Goal: Book appointment/travel/reservation

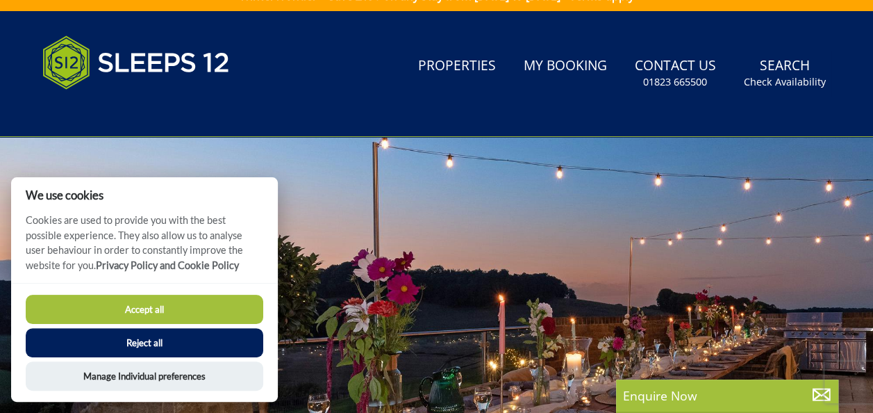
scroll to position [28, 0]
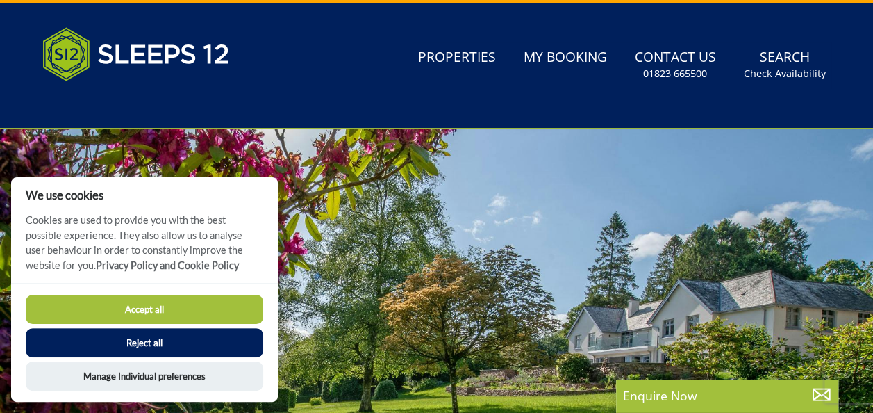
click at [238, 346] on button "Reject all" at bounding box center [145, 342] width 238 height 29
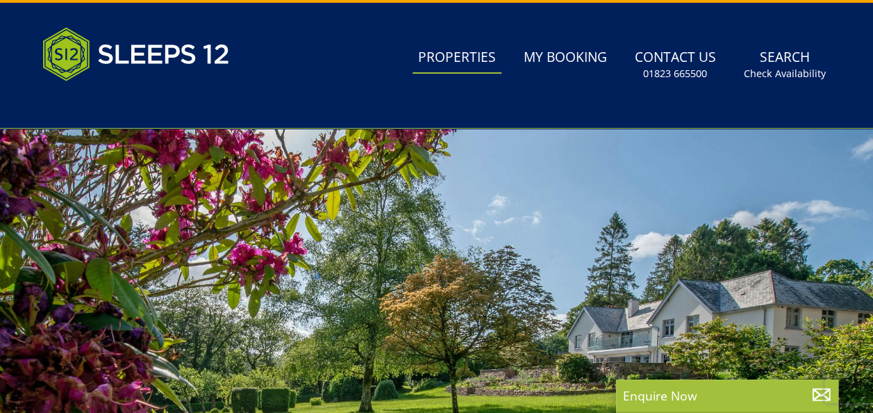
click at [458, 60] on link "Properties" at bounding box center [457, 57] width 89 height 31
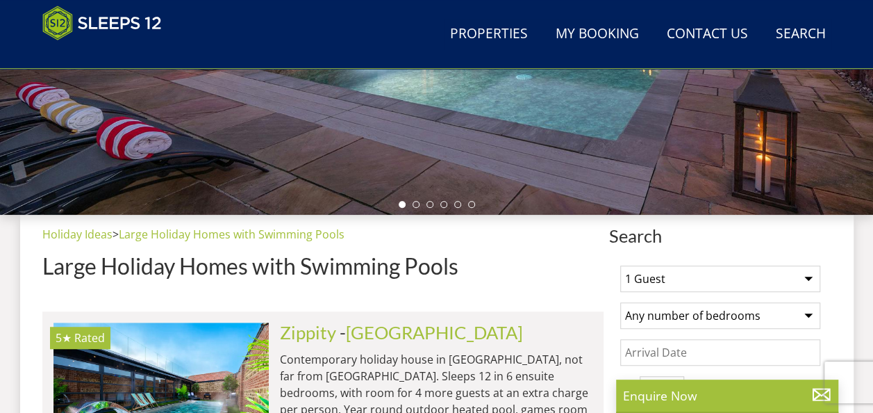
scroll to position [410, 0]
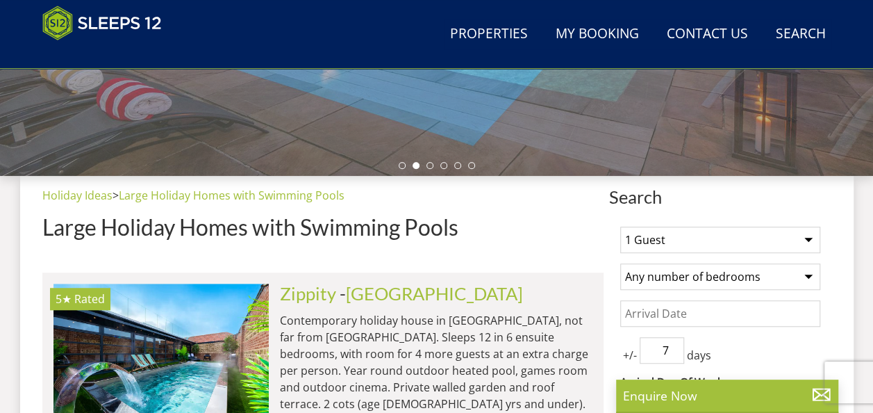
click at [806, 237] on select "1 Guest 2 Guests 3 Guests 4 Guests 5 Guests 6 Guests 7 Guests 8 Guests 9 Guests…" at bounding box center [720, 239] width 200 height 26
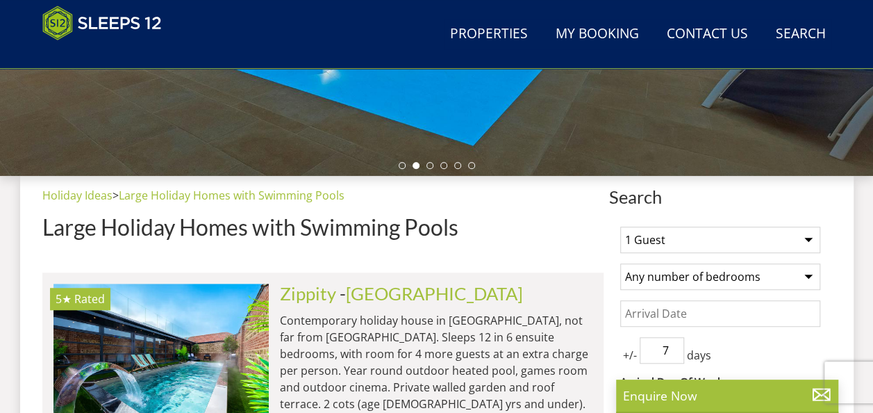
select select "14"
click at [620, 226] on select "1 Guest 2 Guests 3 Guests 4 Guests 5 Guests 6 Guests 7 Guests 8 Guests 9 Guests…" at bounding box center [720, 239] width 200 height 26
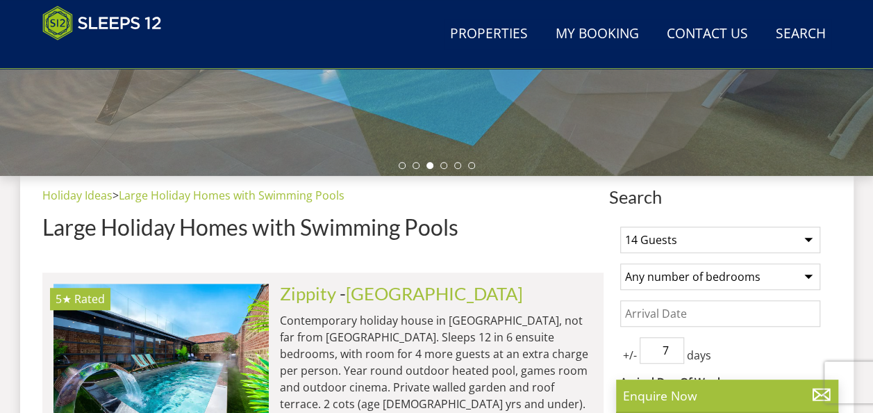
click at [808, 274] on select "Any number of bedrooms 4 Bedrooms 5 Bedrooms 6 Bedrooms 7 Bedrooms 8 Bedrooms 9…" at bounding box center [720, 276] width 200 height 26
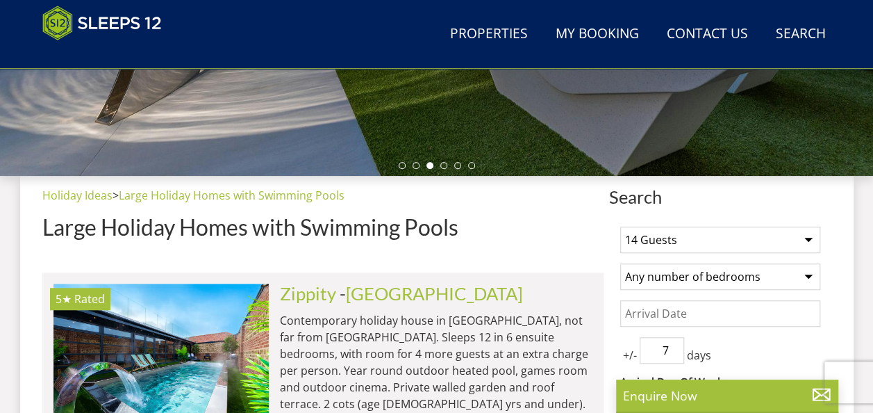
select select "6"
click at [620, 263] on select "Any number of bedrooms 4 Bedrooms 5 Bedrooms 6 Bedrooms 7 Bedrooms 8 Bedrooms 9…" at bounding box center [720, 276] width 200 height 26
click at [633, 310] on input "Date" at bounding box center [720, 313] width 200 height 26
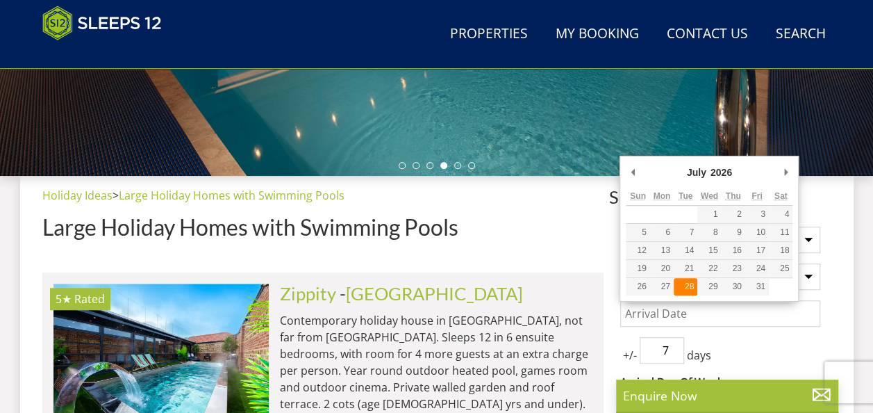
type input "[DATE]"
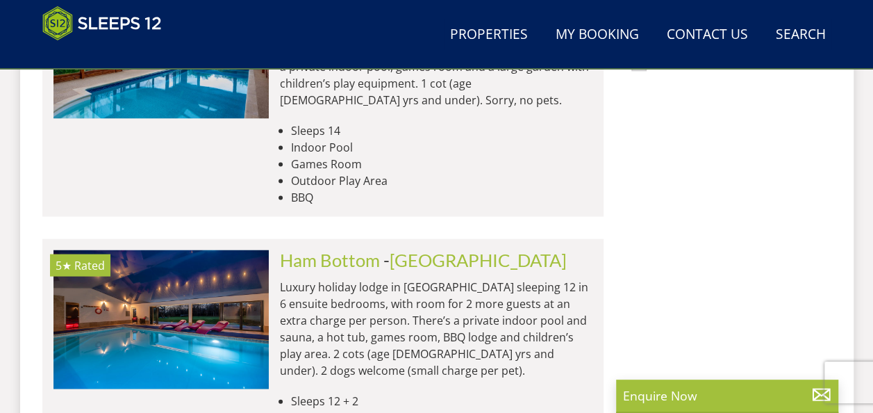
scroll to position [1352, 0]
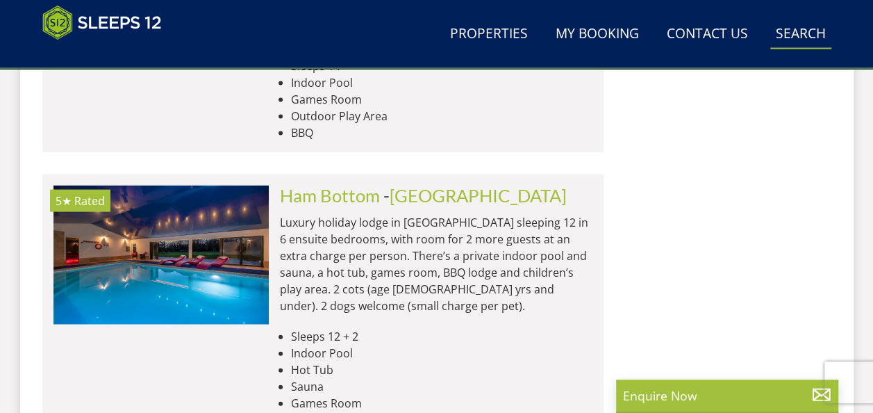
click at [820, 29] on link "Search Check Availability" at bounding box center [800, 34] width 61 height 31
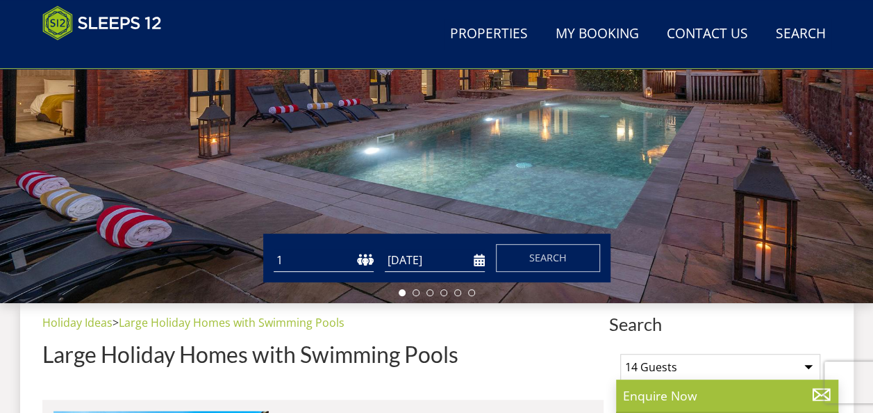
scroll to position [347, 0]
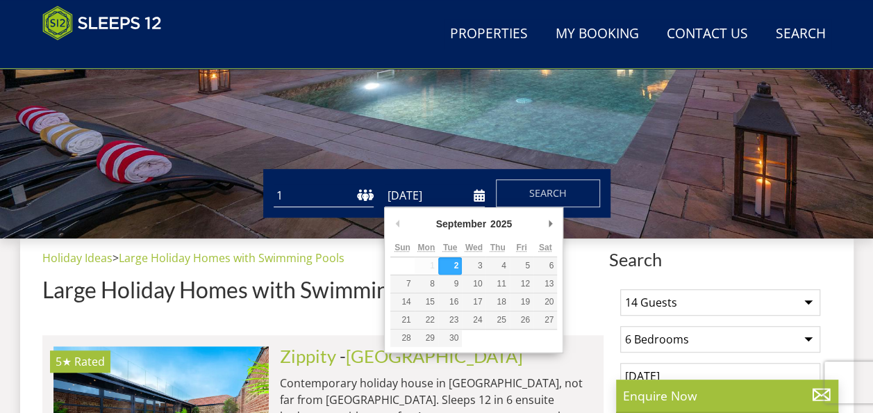
click at [474, 194] on input "[DATE]" at bounding box center [435, 195] width 100 height 23
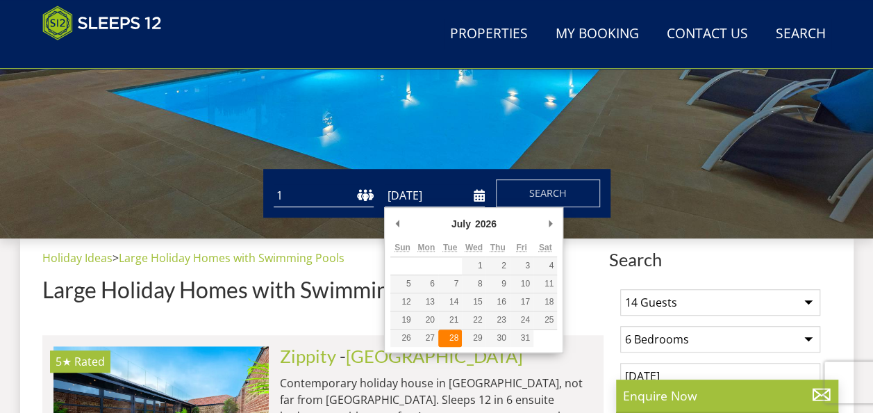
type input "[DATE]"
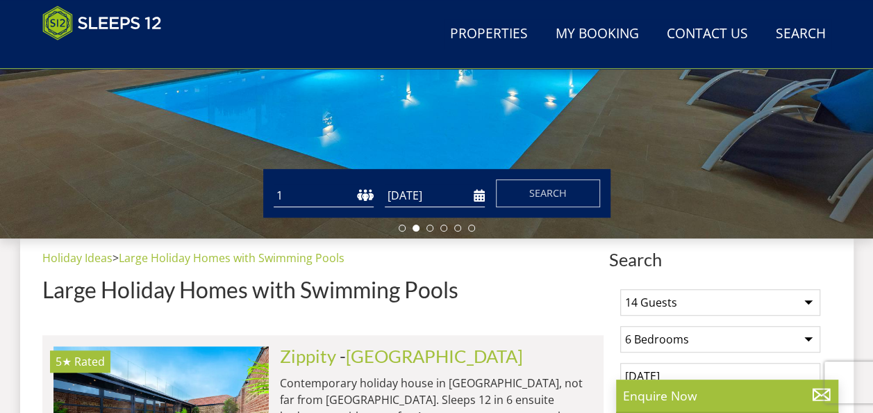
click at [362, 196] on select "1 2 3 4 5 6 7 8 9 10 11 12 13 14 15 16 17 18 19 20 21 22 23 24 25 26 27 28 29 3…" at bounding box center [324, 195] width 100 height 23
select select "14"
click at [274, 184] on select "1 2 3 4 5 6 7 8 9 10 11 12 13 14 15 16 17 18 19 20 21 22 23 24 25 26 27 28 29 3…" at bounding box center [324, 195] width 100 height 23
click at [544, 188] on span "Search" at bounding box center [548, 192] width 38 height 13
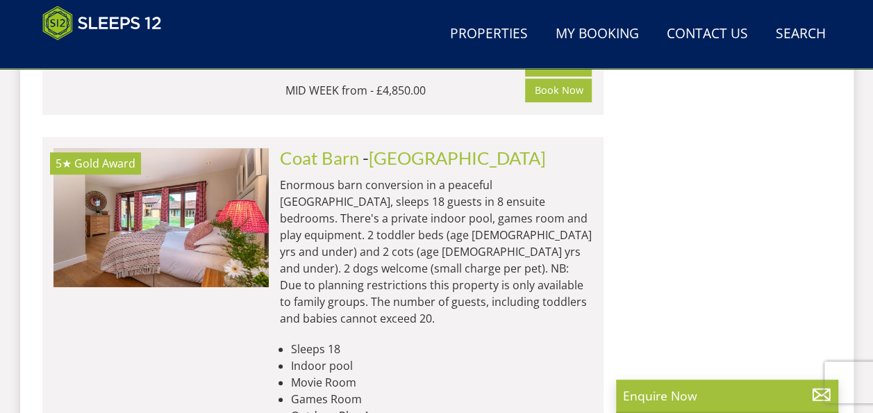
scroll to position [8279, 0]
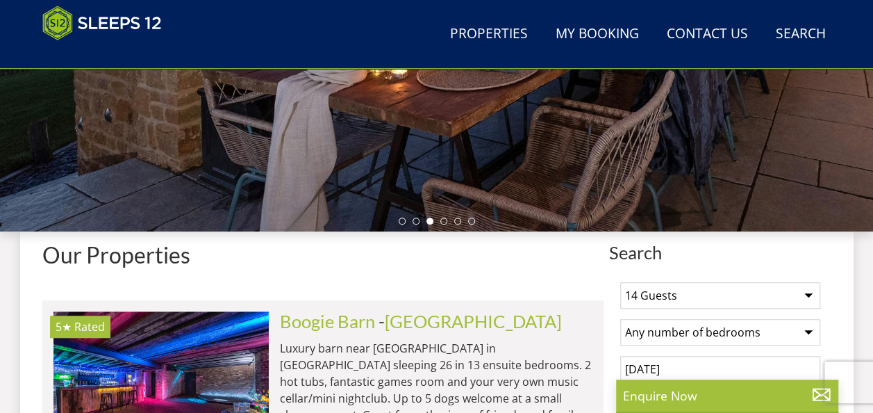
scroll to position [336, 0]
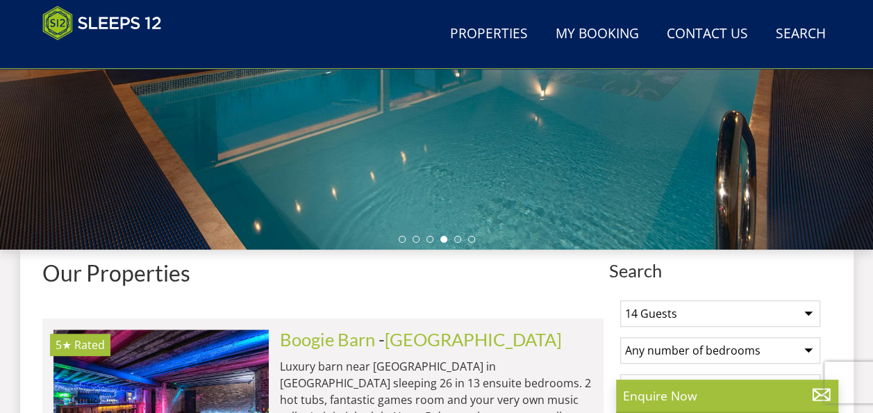
click at [809, 310] on select "1 Guest 2 Guests 3 Guests 4 Guests 5 Guests 6 Guests 7 Guests 8 Guests 9 Guests…" at bounding box center [720, 313] width 200 height 26
select select "13"
click at [620, 300] on select "1 Guest 2 Guests 3 Guests 4 Guests 5 Guests 6 Guests 7 Guests 8 Guests 9 Guests…" at bounding box center [720, 313] width 200 height 26
click at [808, 345] on select "Any number of bedrooms 3 Bedrooms 4 Bedrooms 5 Bedrooms 6 Bedrooms 7 Bedrooms 8…" at bounding box center [720, 350] width 200 height 26
select select "6"
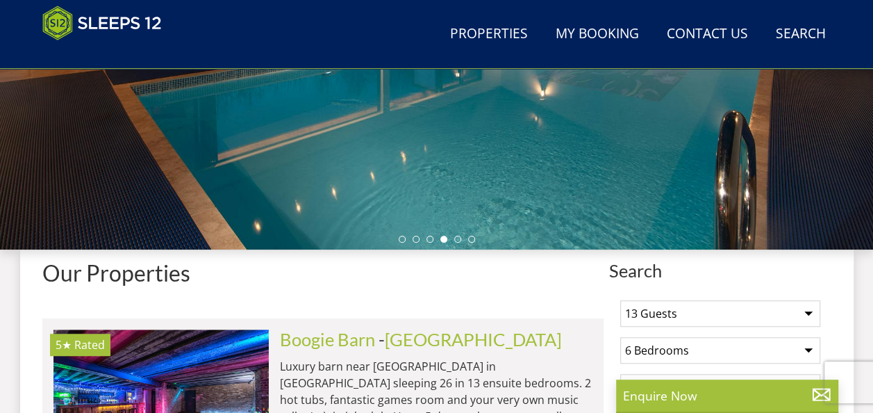
click at [620, 337] on select "Any number of bedrooms 3 Bedrooms 4 Bedrooms 5 Bedrooms 6 Bedrooms 7 Bedrooms 8…" at bounding box center [720, 350] width 200 height 26
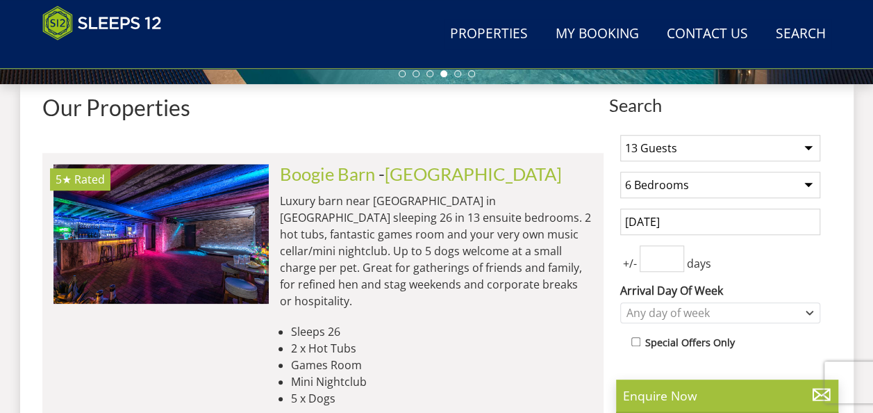
scroll to position [513, 0]
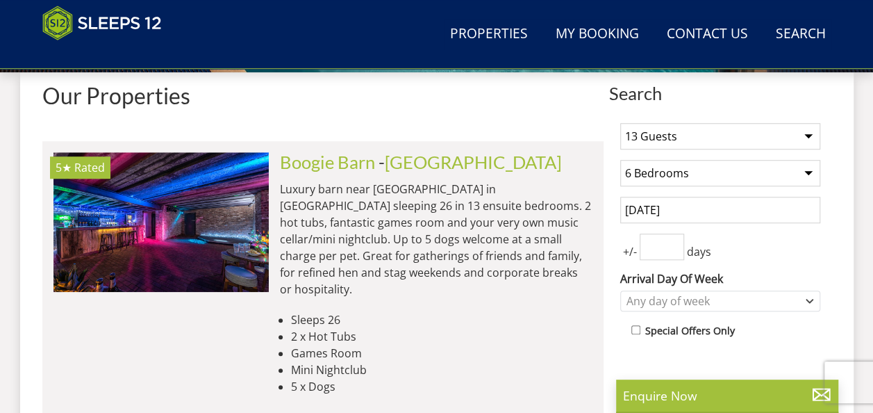
click at [657, 246] on input "number" at bounding box center [662, 246] width 44 height 26
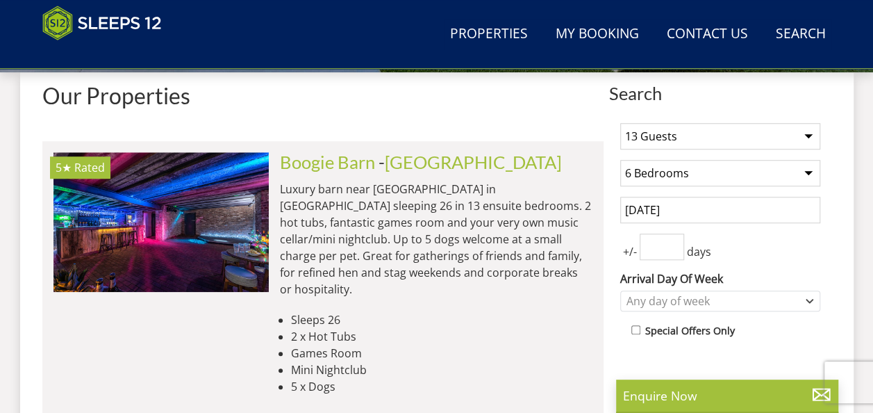
drag, startPoint x: 672, startPoint y: 249, endPoint x: 649, endPoint y: 240, distance: 24.9
click at [649, 240] on input "number" at bounding box center [662, 246] width 44 height 26
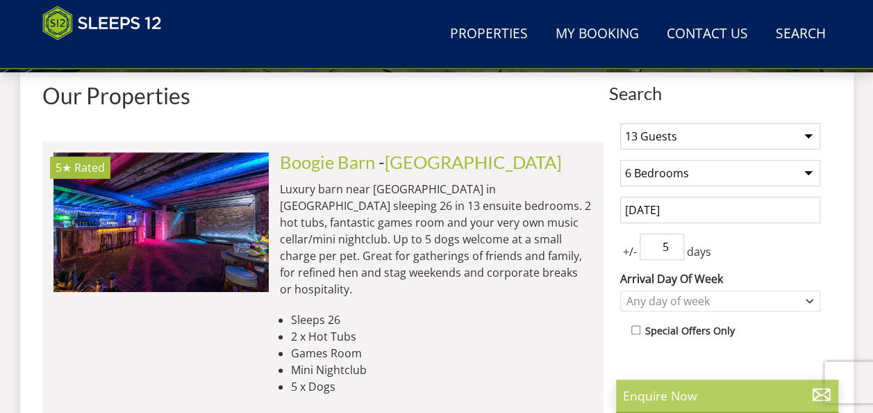
type input "5"
click at [771, 395] on p "Enquire Now" at bounding box center [727, 395] width 208 height 18
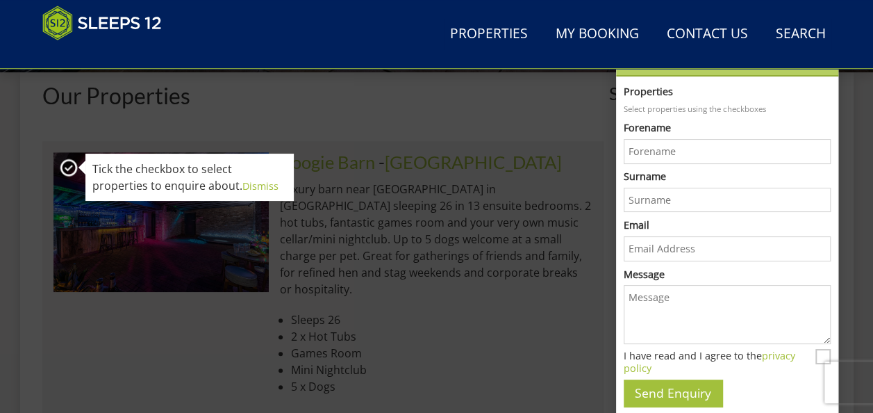
scroll to position [0, 0]
click at [545, 378] on li "5 x Dogs" at bounding box center [441, 386] width 301 height 17
select select "14"
select select "6"
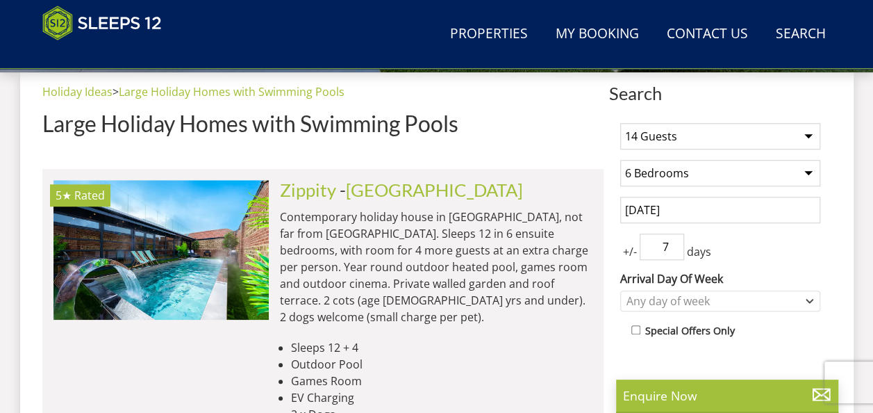
scroll to position [347, 0]
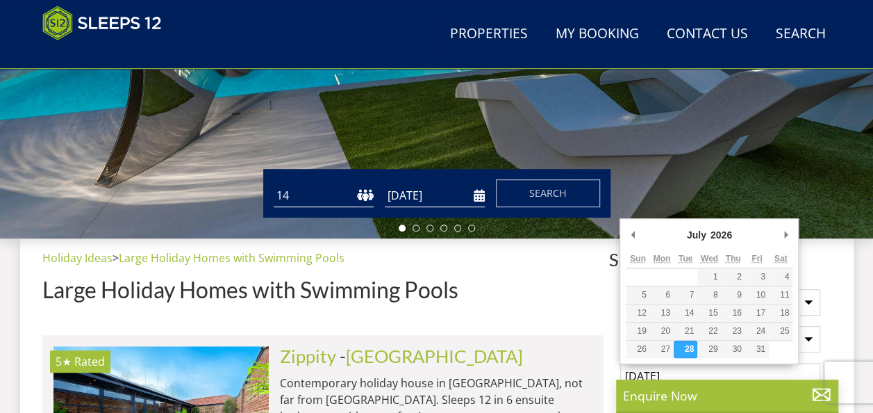
click at [818, 363] on input "[DATE]" at bounding box center [720, 376] width 200 height 26
type input "[DATE]"
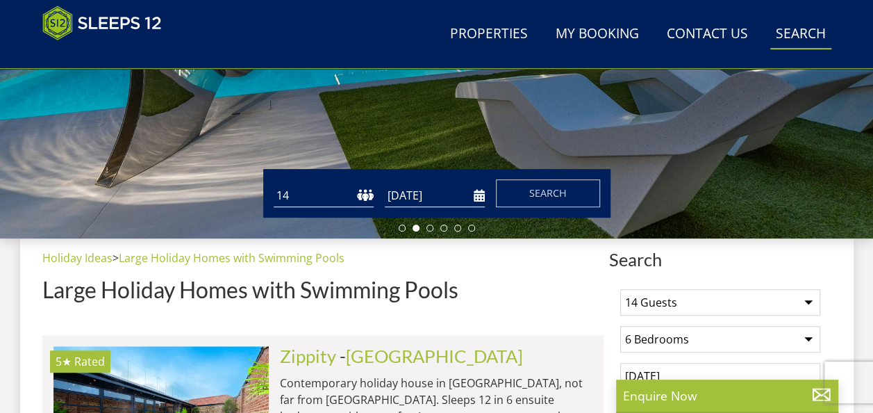
click at [811, 32] on link "Search Check Availability" at bounding box center [800, 34] width 61 height 31
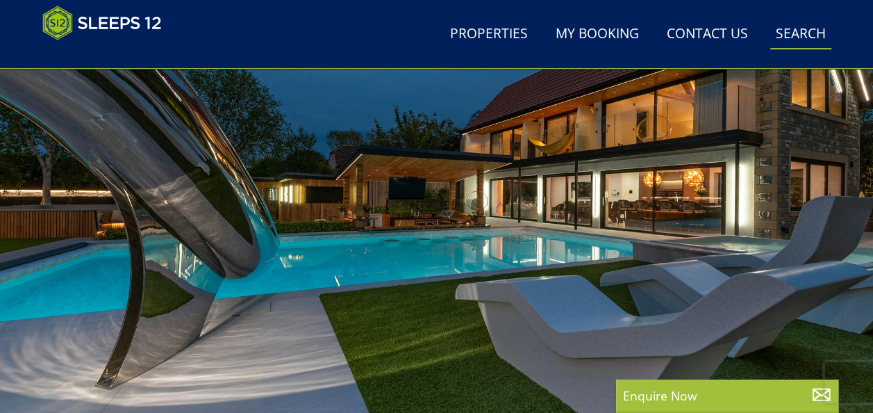
scroll to position [0, 0]
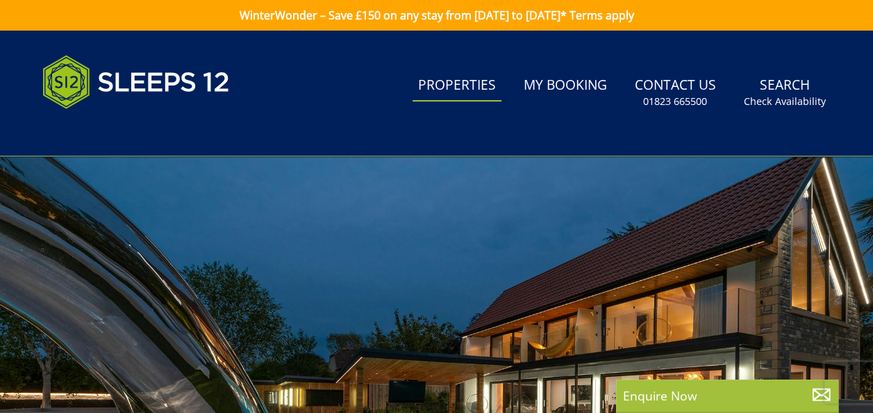
click at [474, 83] on link "Properties" at bounding box center [457, 85] width 89 height 31
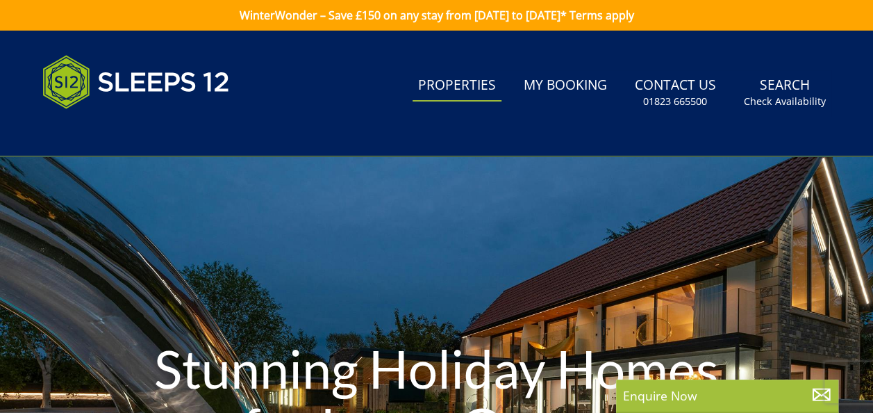
click at [453, 86] on link "Properties" at bounding box center [457, 85] width 89 height 31
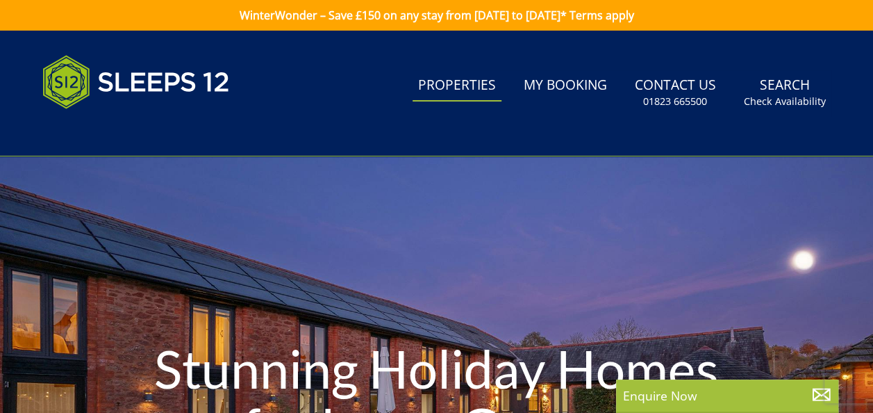
click at [484, 85] on link "Properties" at bounding box center [457, 85] width 89 height 31
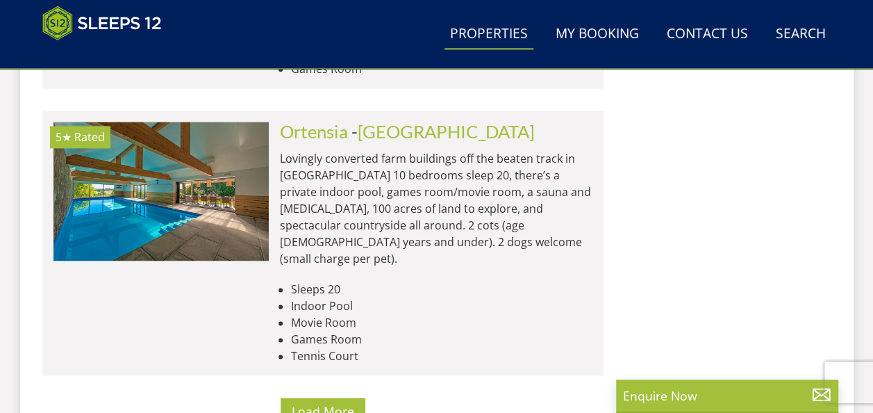
scroll to position [6091, 0]
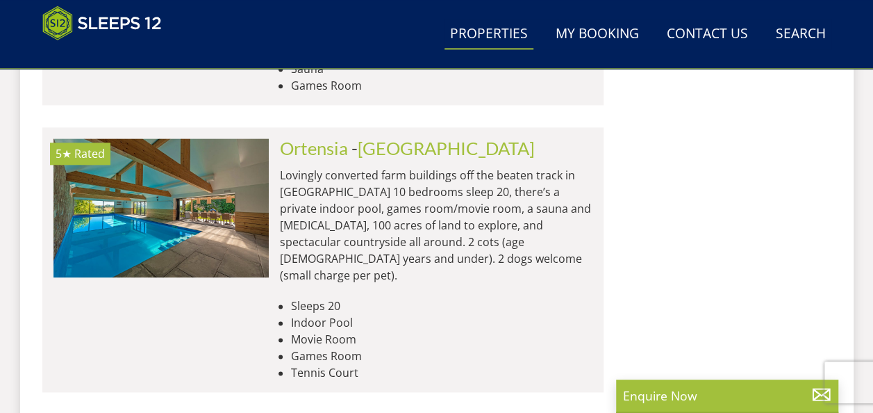
click at [492, 31] on link "Properties" at bounding box center [489, 34] width 89 height 31
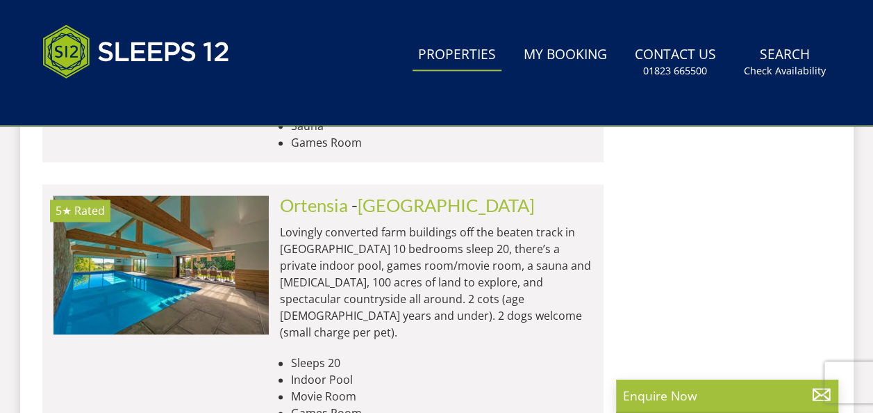
scroll to position [0, 0]
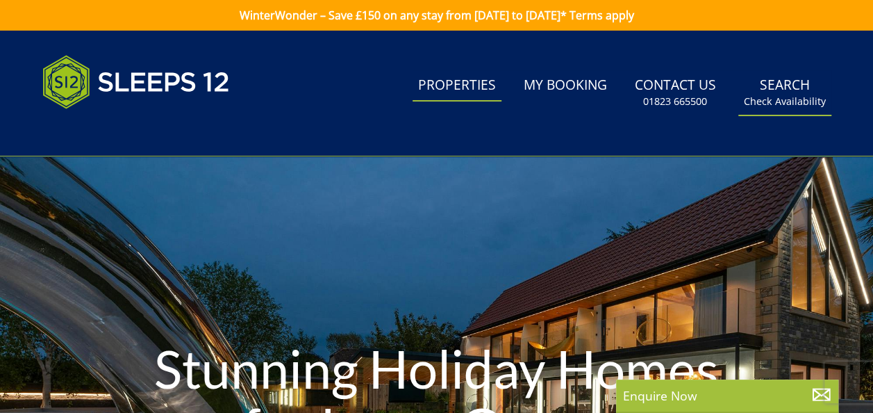
click at [774, 90] on link "Search Check Availability" at bounding box center [784, 92] width 93 height 45
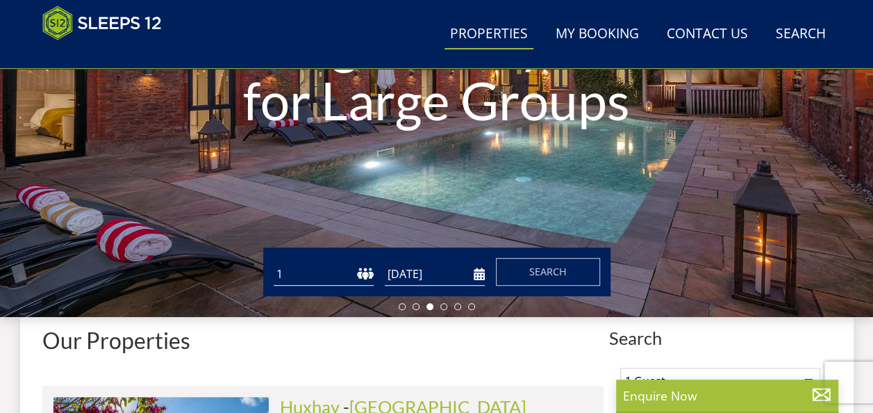
scroll to position [278, 0]
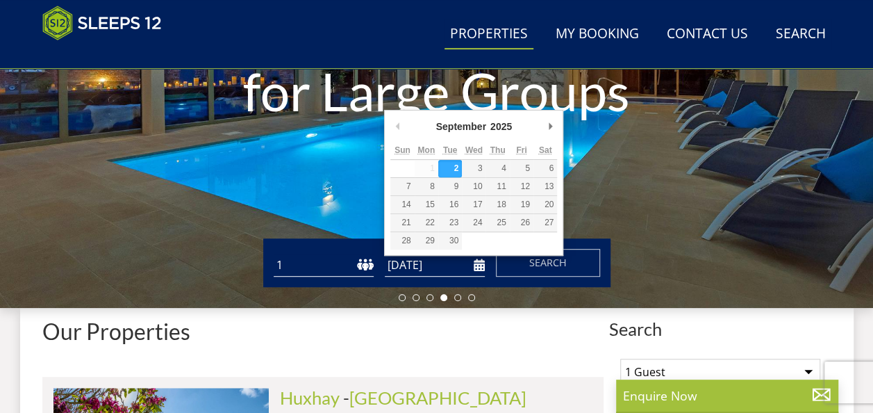
click at [478, 272] on input "[DATE]" at bounding box center [435, 265] width 100 height 23
type input "[DATE]"
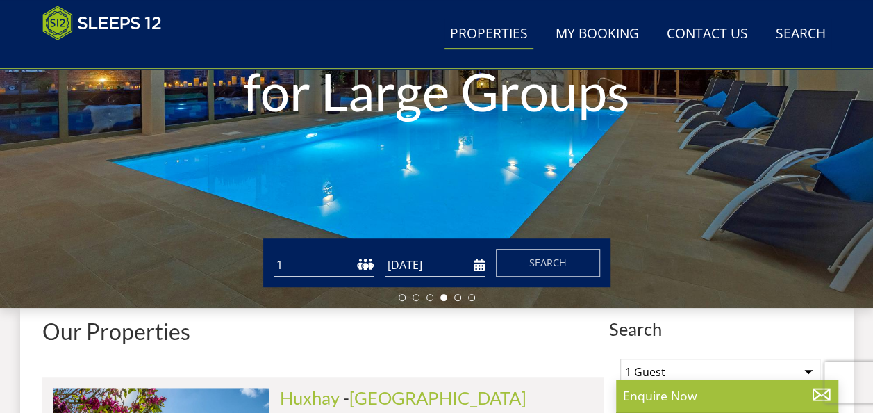
click at [281, 264] on select "1 2 3 4 5 6 7 8 9 10 11 12 13 14 15 16 17 18 19 20 21 22 23 24 25 26 27 28 29 3…" at bounding box center [324, 265] width 100 height 23
select select "13"
click at [274, 254] on select "1 2 3 4 5 6 7 8 9 10 11 12 13 14 15 16 17 18 19 20 21 22 23 24 25 26 27 28 29 3…" at bounding box center [324, 265] width 100 height 23
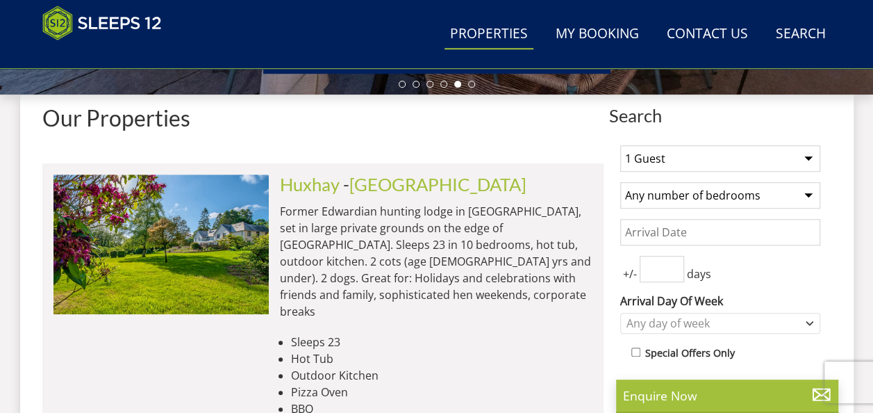
scroll to position [574, 0]
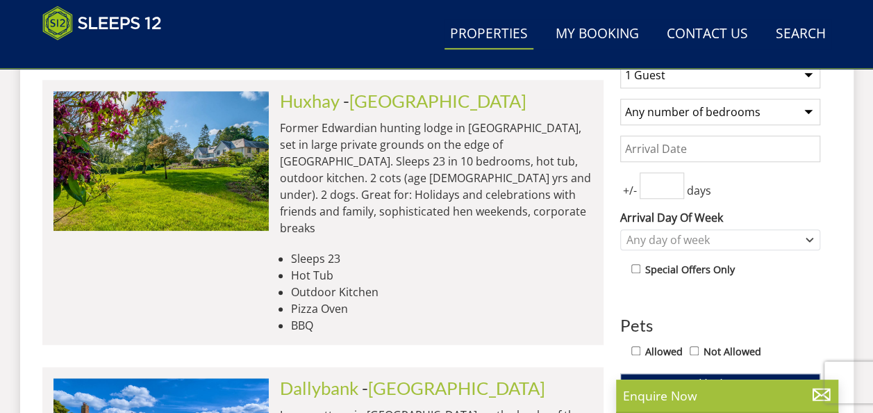
click at [803, 103] on select "Any number of bedrooms 3 Bedrooms 4 Bedrooms 5 Bedrooms 6 Bedrooms 7 Bedrooms 8…" at bounding box center [720, 112] width 200 height 26
select select "6"
click at [620, 99] on select "Any number of bedrooms 3 Bedrooms 4 Bedrooms 5 Bedrooms 6 Bedrooms 7 Bedrooms 8…" at bounding box center [720, 112] width 200 height 26
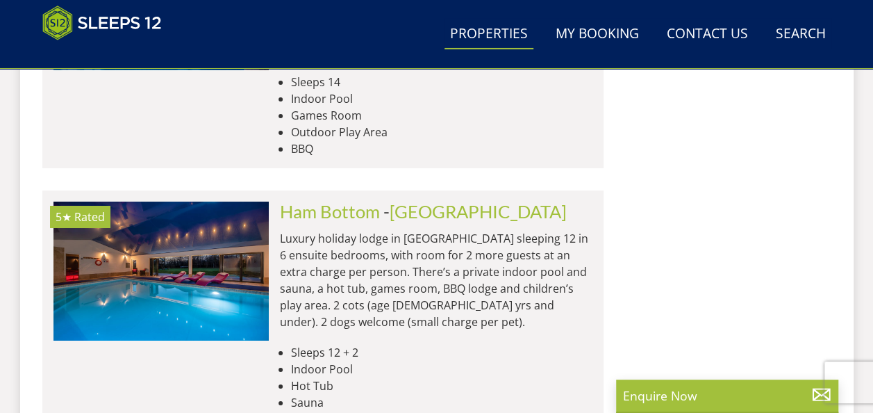
scroll to position [2464, 0]
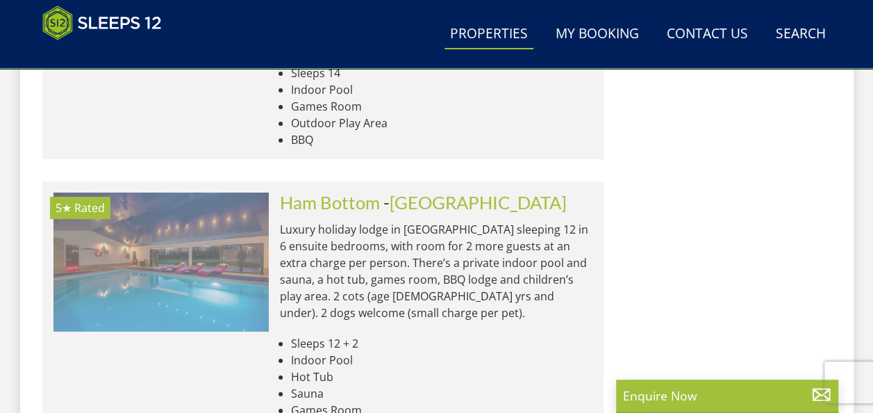
click at [247, 197] on img at bounding box center [160, 261] width 215 height 139
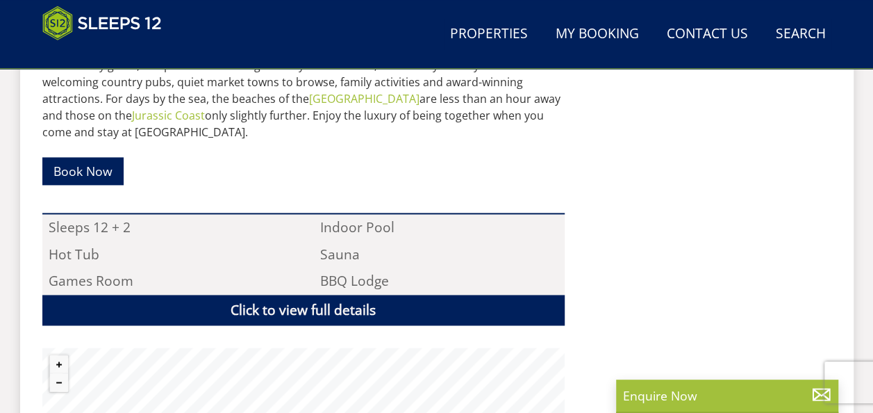
scroll to position [865, 0]
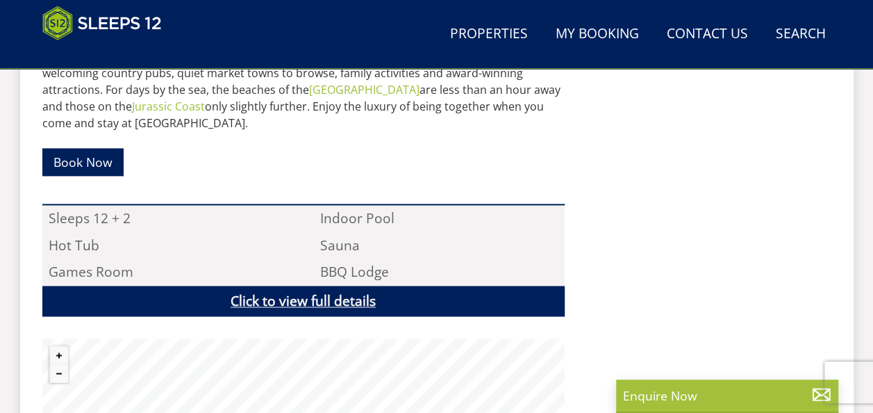
click at [415, 285] on link "Click to view full details" at bounding box center [303, 300] width 522 height 31
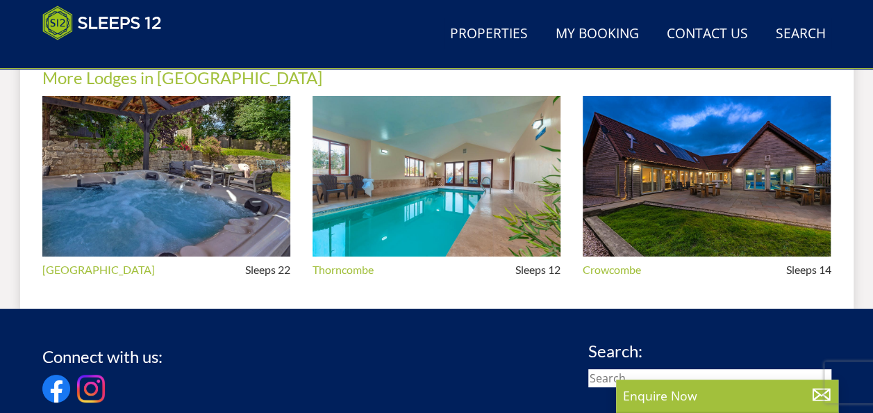
scroll to position [2619, 0]
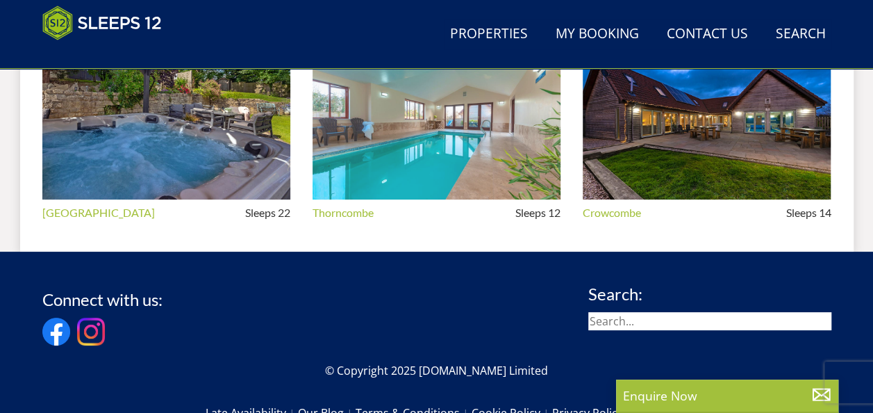
click at [421, 126] on img at bounding box center [437, 119] width 248 height 160
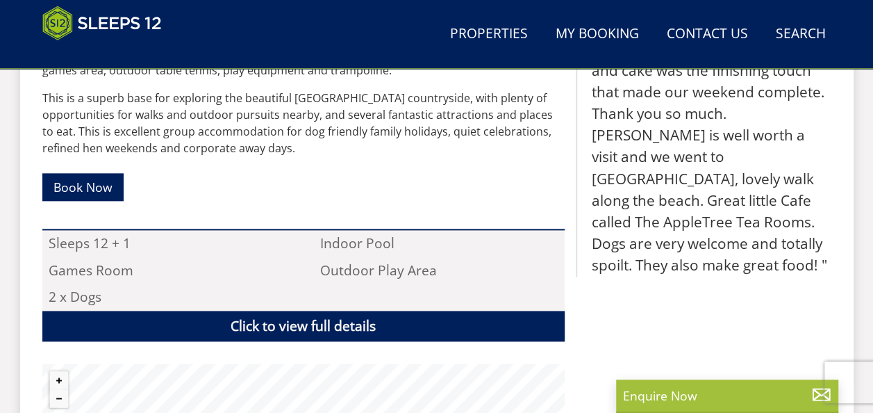
scroll to position [769, 0]
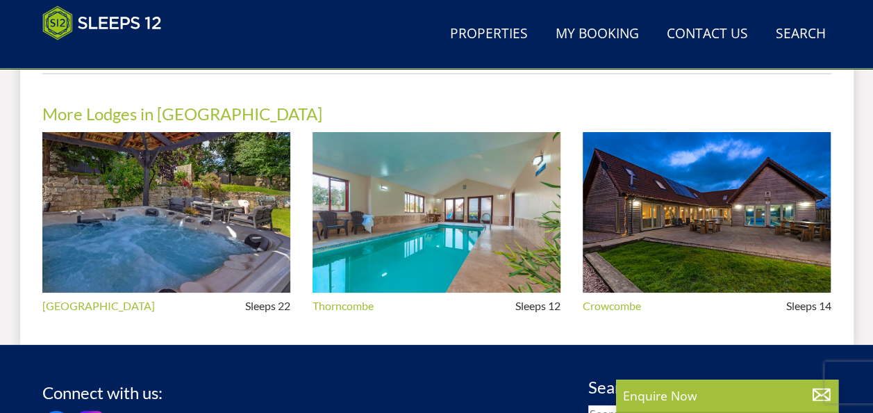
scroll to position [2442, 0]
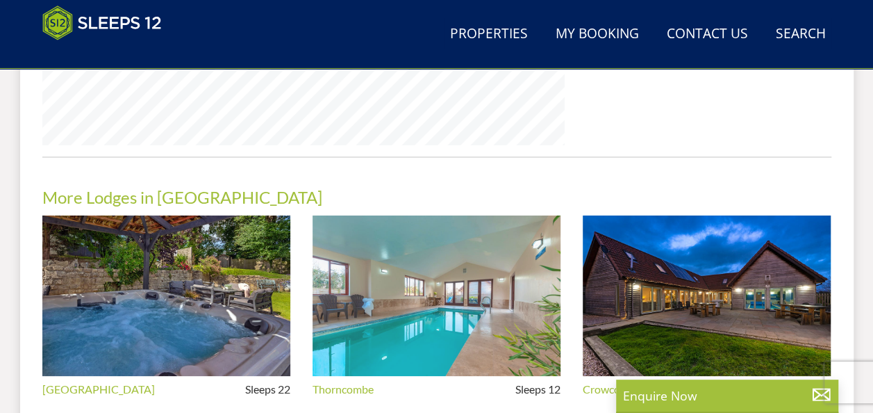
click at [470, 310] on img at bounding box center [437, 295] width 248 height 160
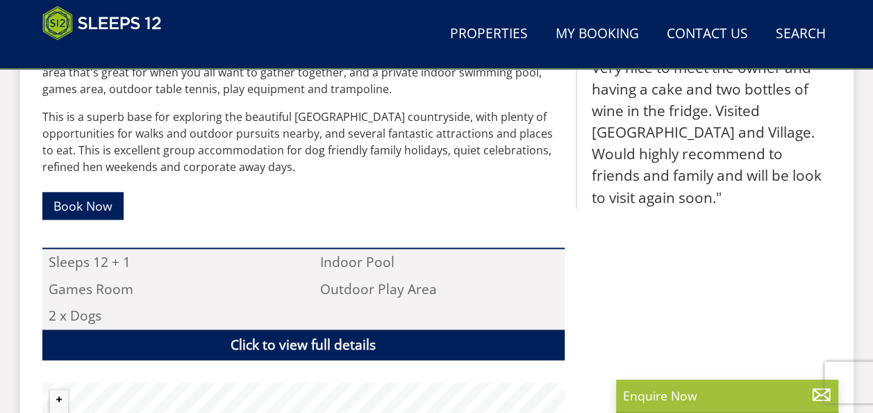
scroll to position [777, 0]
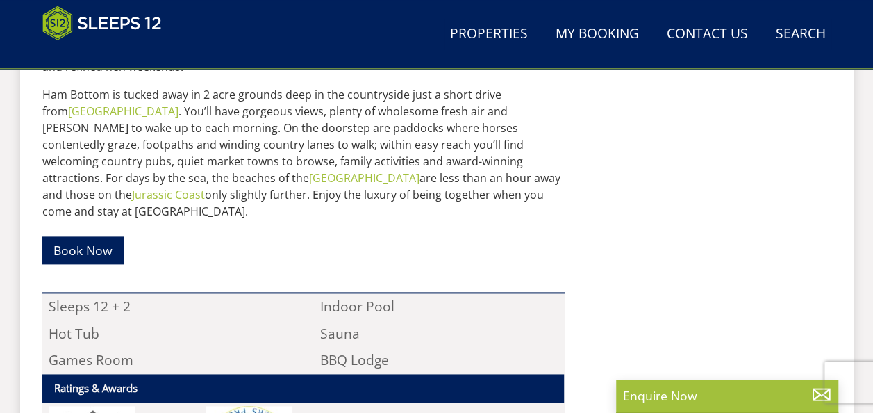
scroll to position [2442, 0]
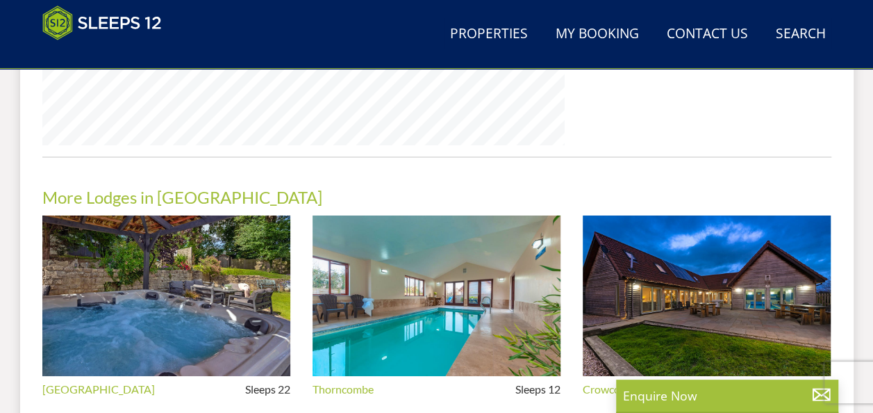
select select "13"
select select "6"
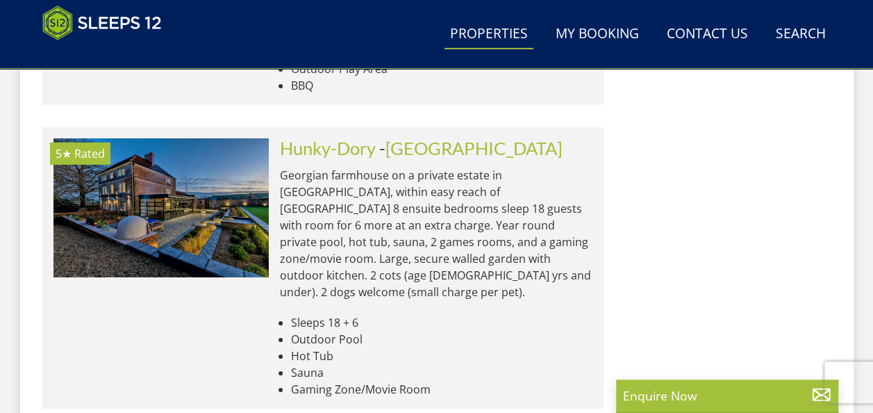
scroll to position [4911, 0]
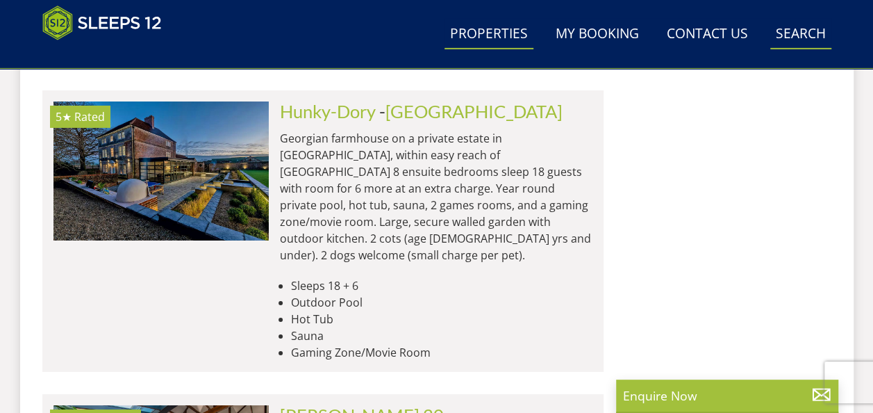
click at [814, 32] on link "Search Check Availability" at bounding box center [800, 34] width 61 height 31
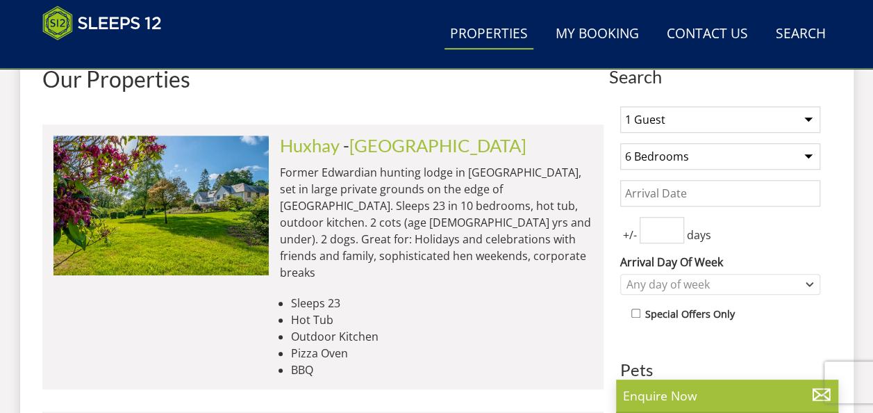
scroll to position [540, 0]
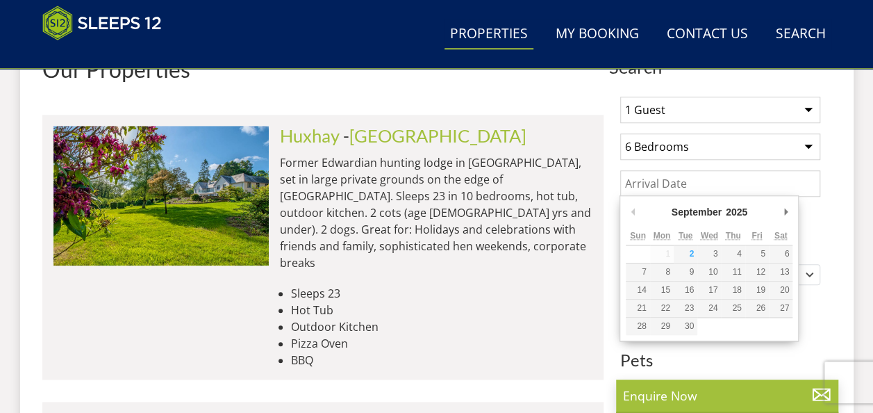
click at [632, 183] on input "Date" at bounding box center [720, 183] width 200 height 26
type input "[DATE]"
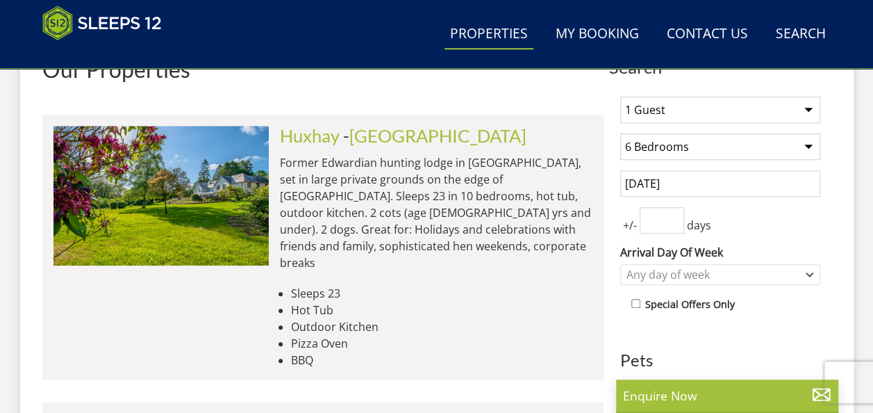
click at [656, 216] on input "number" at bounding box center [662, 220] width 44 height 26
click at [652, 217] on input "number" at bounding box center [662, 220] width 44 height 26
type input "5"
click at [810, 106] on select "1 Guest 2 Guests 3 Guests 4 Guests 5 Guests 6 Guests 7 Guests 8 Guests 9 Guests…" at bounding box center [720, 110] width 200 height 26
select select "12"
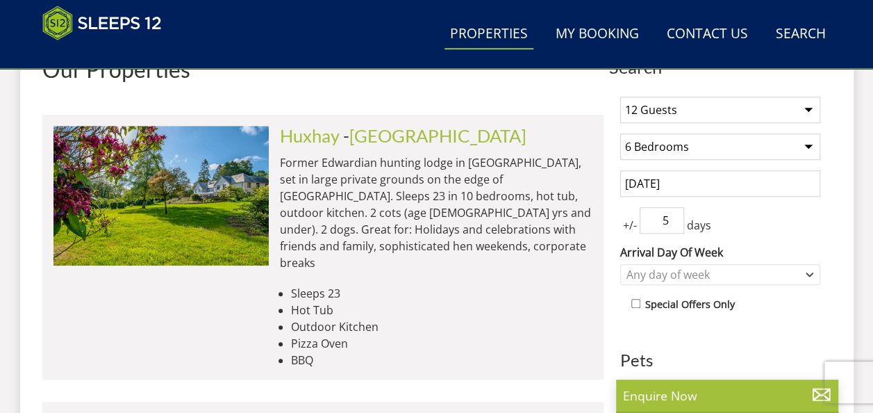
click at [620, 97] on select "1 Guest 2 Guests 3 Guests 4 Guests 5 Guests 6 Guests 7 Guests 8 Guests 9 Guests…" at bounding box center [720, 110] width 200 height 26
click at [798, 38] on link "Search Check Availability" at bounding box center [800, 34] width 61 height 31
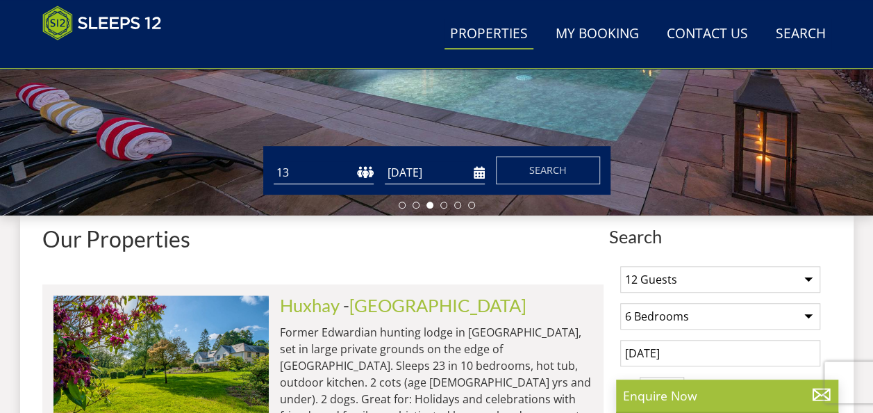
scroll to position [351, 0]
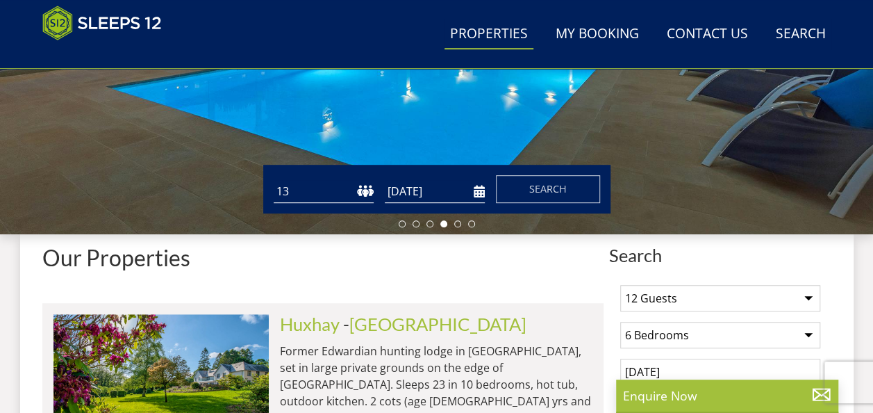
click at [575, 171] on div "Guests 1 2 3 4 5 6 7 8 9 10 11 12 13 14 15 16 17 18 19 20 21 22 23 24 25 26 27 …" at bounding box center [436, 189] width 347 height 49
click at [571, 187] on button "Search" at bounding box center [548, 189] width 104 height 28
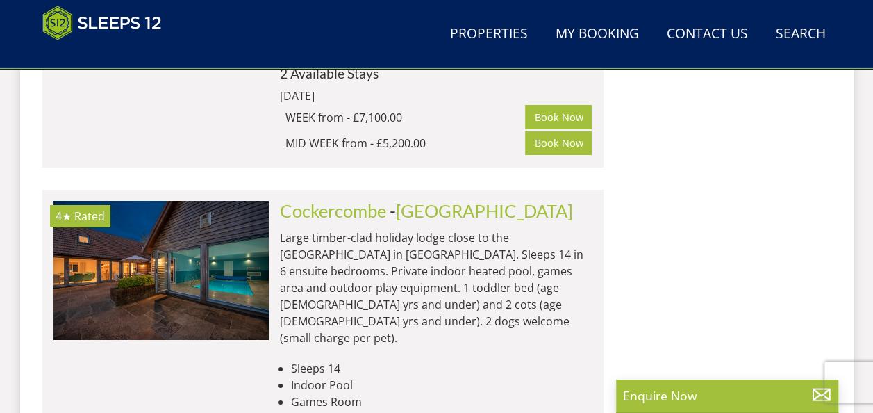
scroll to position [2429, 0]
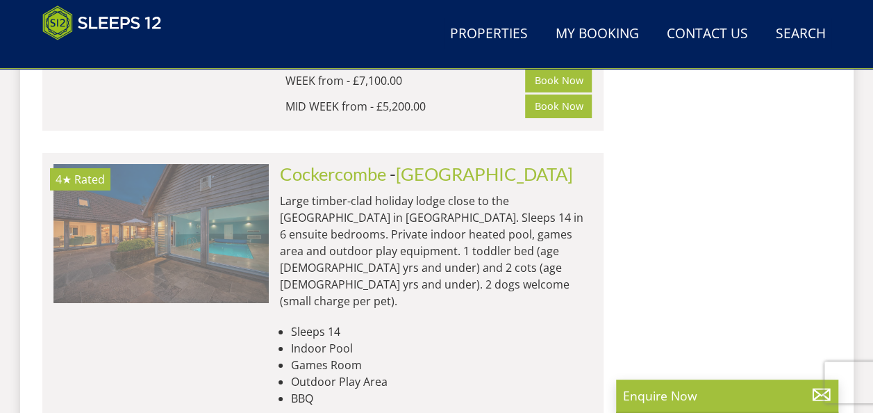
click at [199, 183] on img at bounding box center [160, 233] width 215 height 139
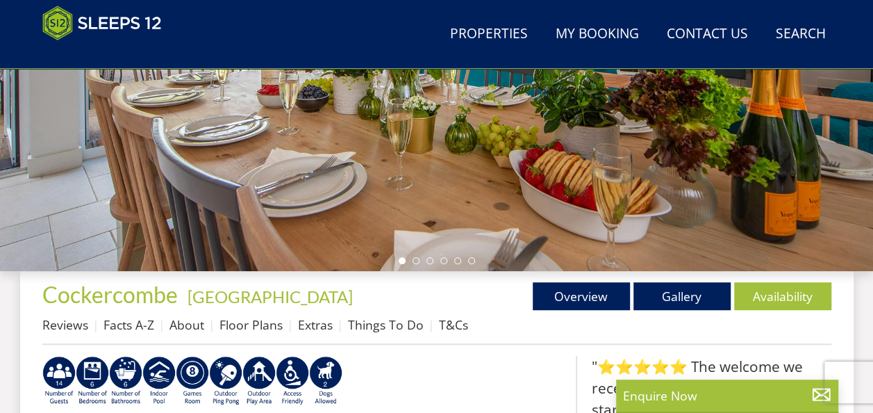
scroll to position [379, 0]
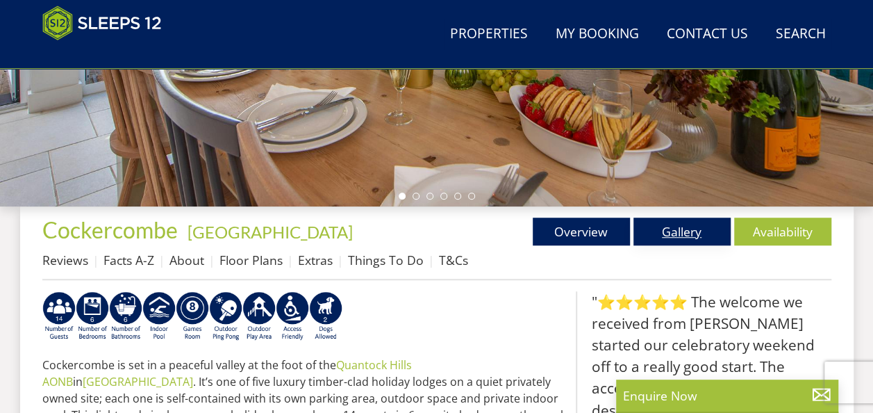
click at [686, 226] on link "Gallery" at bounding box center [681, 231] width 97 height 28
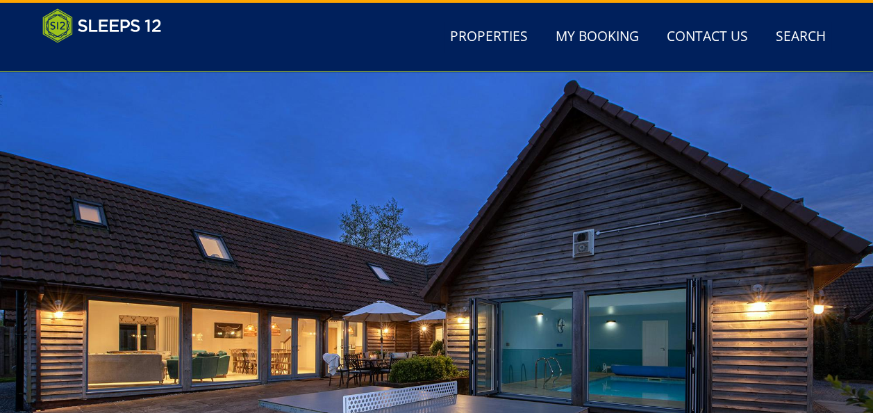
scroll to position [168, 0]
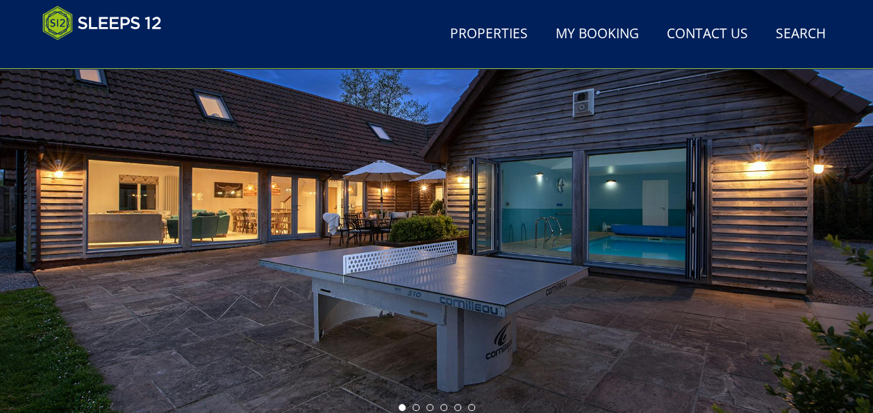
click at [861, 254] on div at bounding box center [436, 174] width 873 height 486
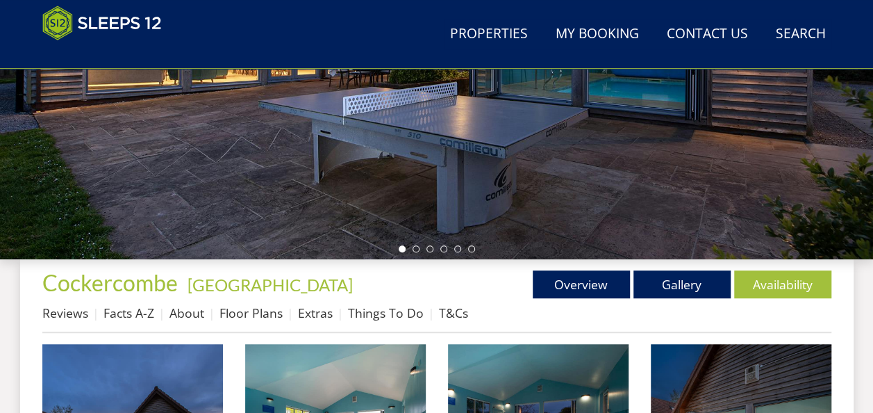
scroll to position [335, 0]
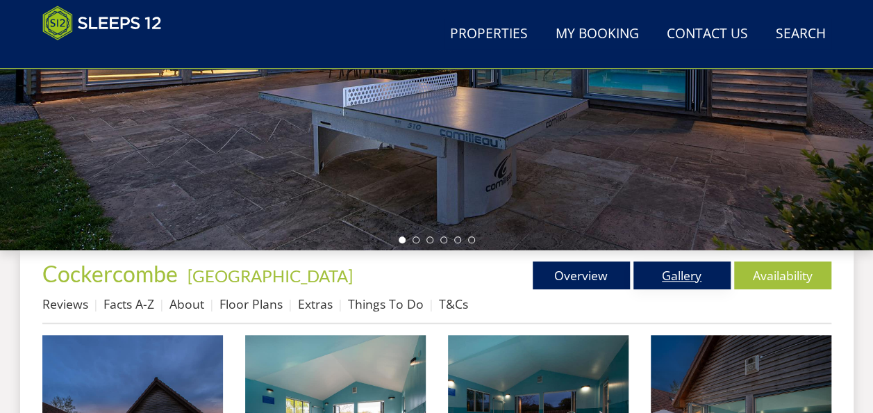
click at [679, 273] on link "Gallery" at bounding box center [681, 275] width 97 height 28
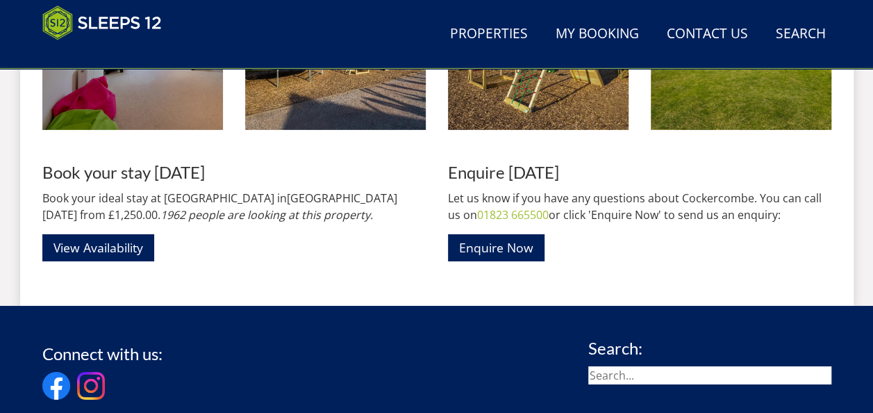
scroll to position [2159, 0]
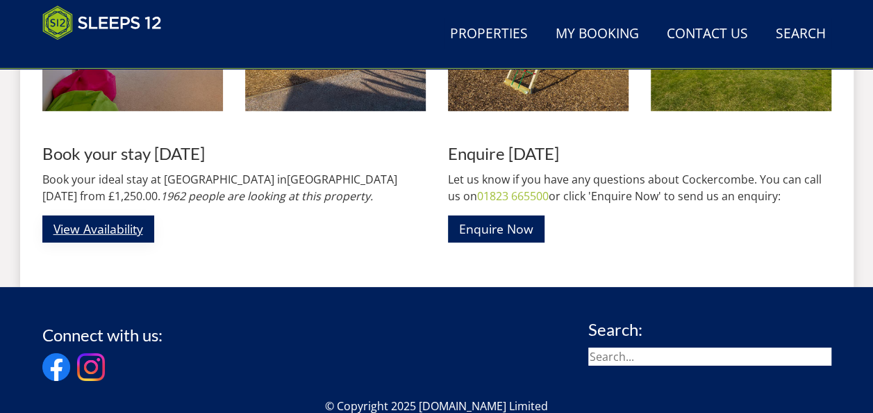
click at [128, 226] on link "View Availability" at bounding box center [98, 228] width 112 height 27
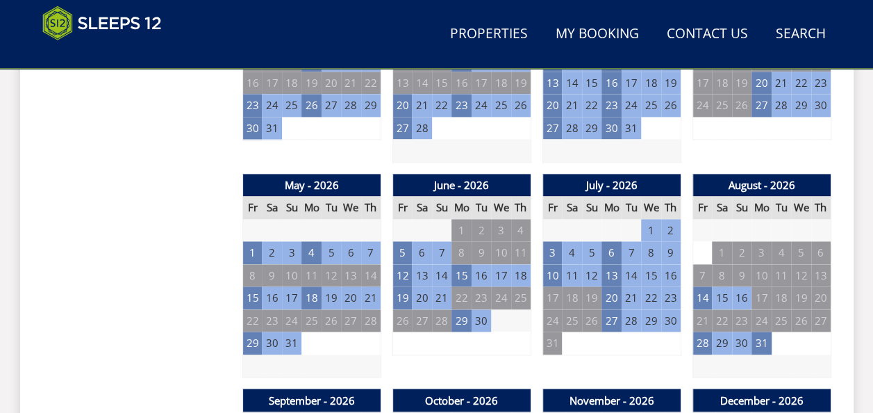
scroll to position [936, 0]
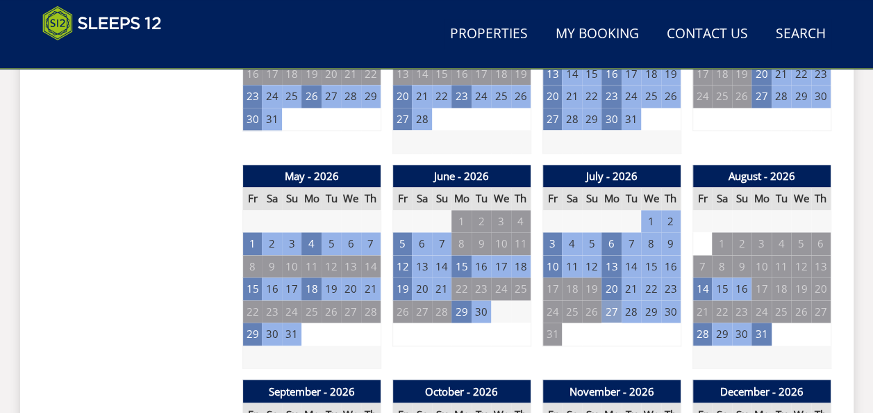
click at [613, 311] on td "27" at bounding box center [610, 311] width 19 height 23
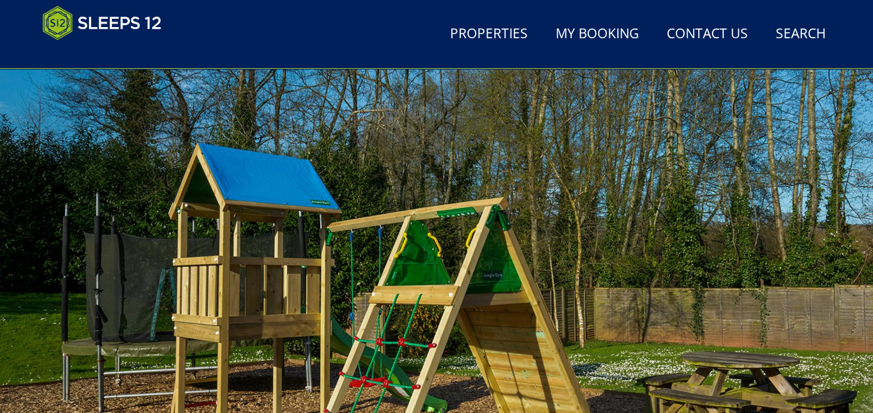
scroll to position [167, 0]
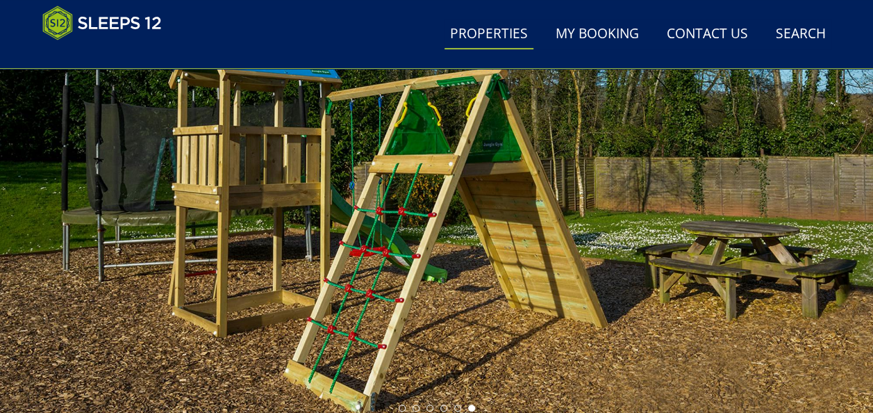
click at [521, 33] on link "Properties" at bounding box center [489, 34] width 89 height 31
select select "13"
select select "12"
select select "6"
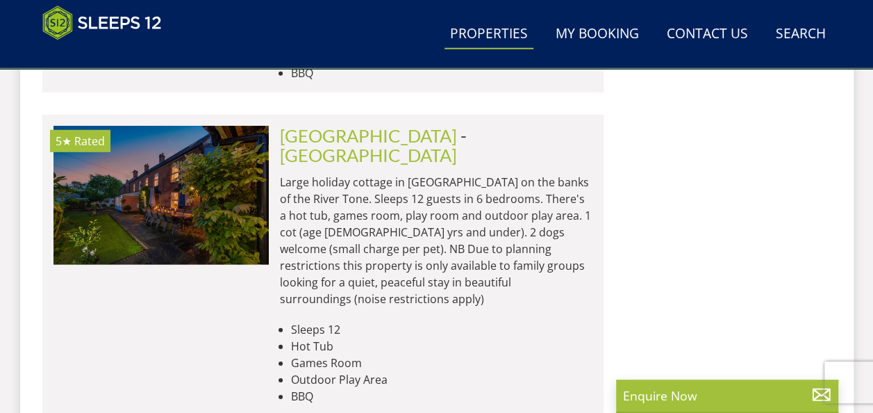
scroll to position [4601, 0]
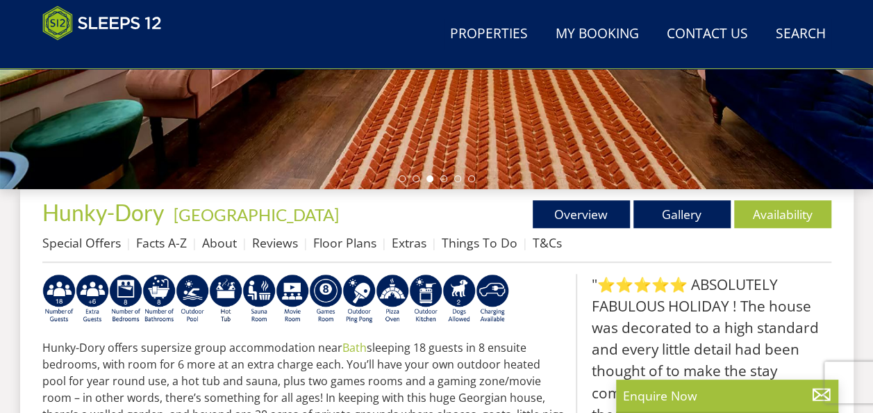
scroll to position [388, 0]
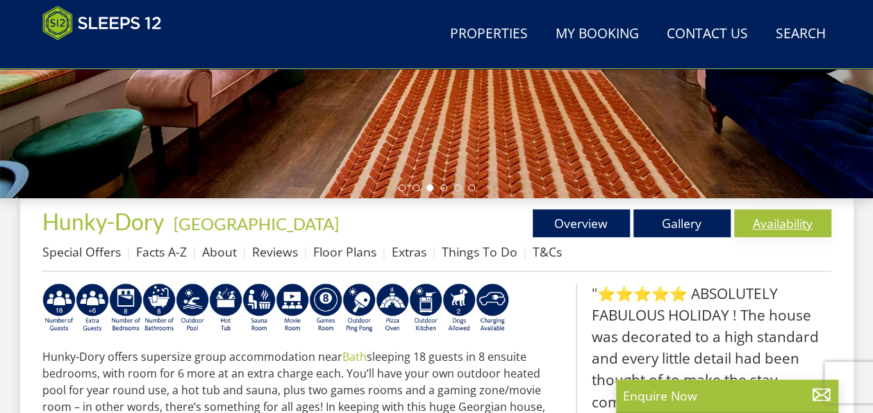
click at [781, 221] on link "Availability" at bounding box center [782, 223] width 97 height 28
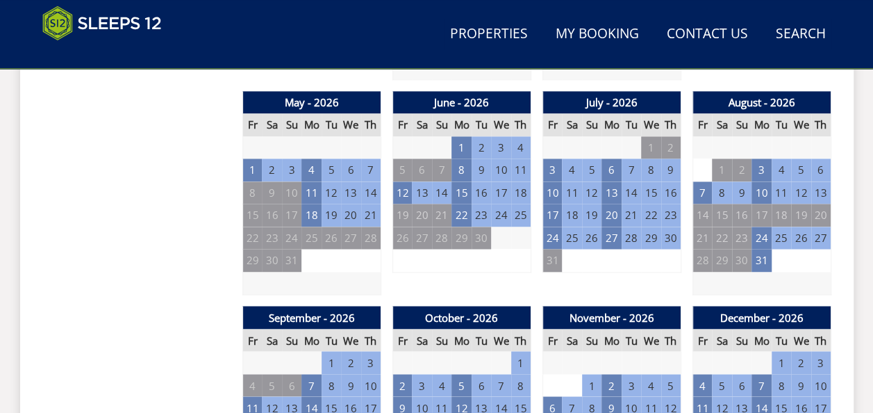
scroll to position [999, 0]
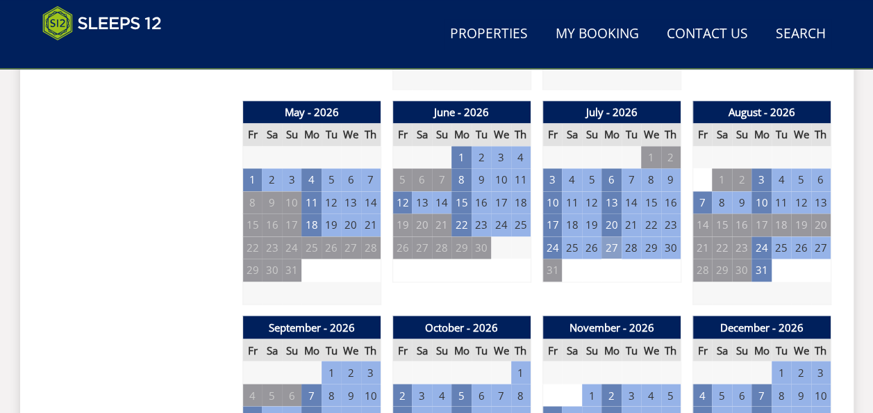
click at [608, 244] on td "27" at bounding box center [610, 247] width 19 height 23
